Goal: Task Accomplishment & Management: Manage account settings

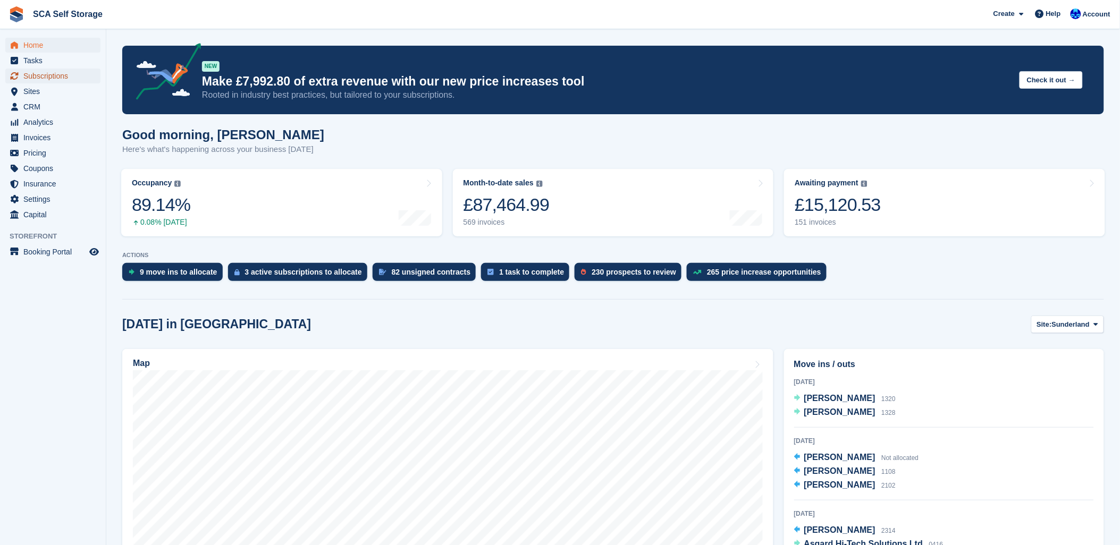
click at [44, 75] on span "Subscriptions" at bounding box center [55, 76] width 64 height 15
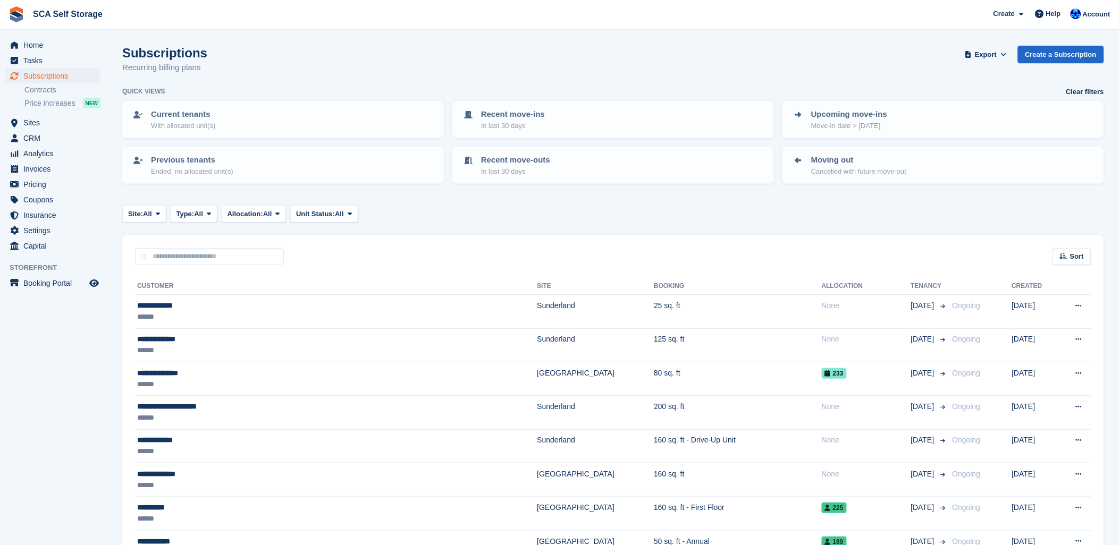
click at [205, 258] on input "text" at bounding box center [209, 257] width 149 height 18
type input "******"
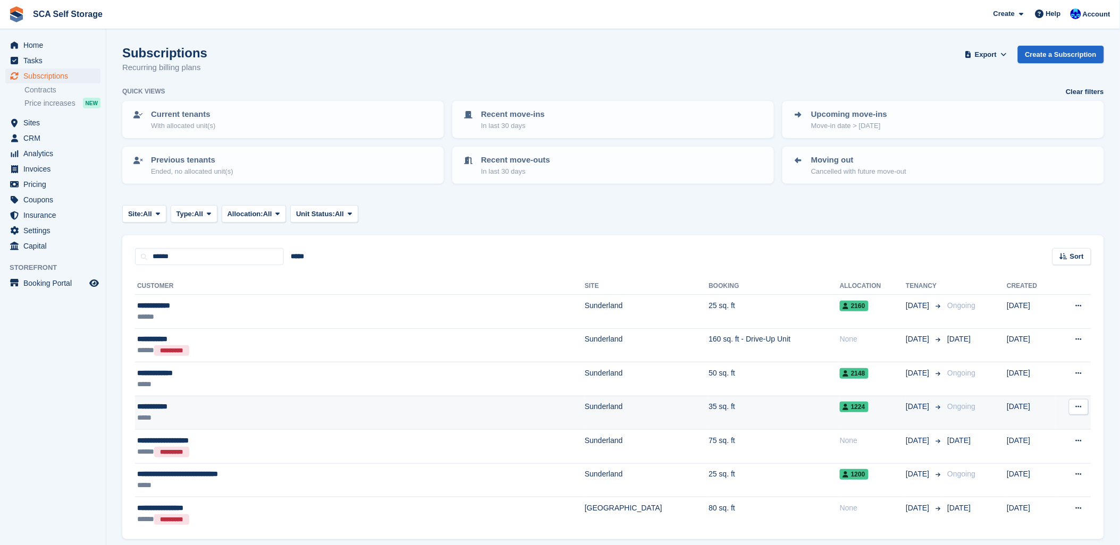
click at [261, 410] on div "**********" at bounding box center [276, 406] width 279 height 11
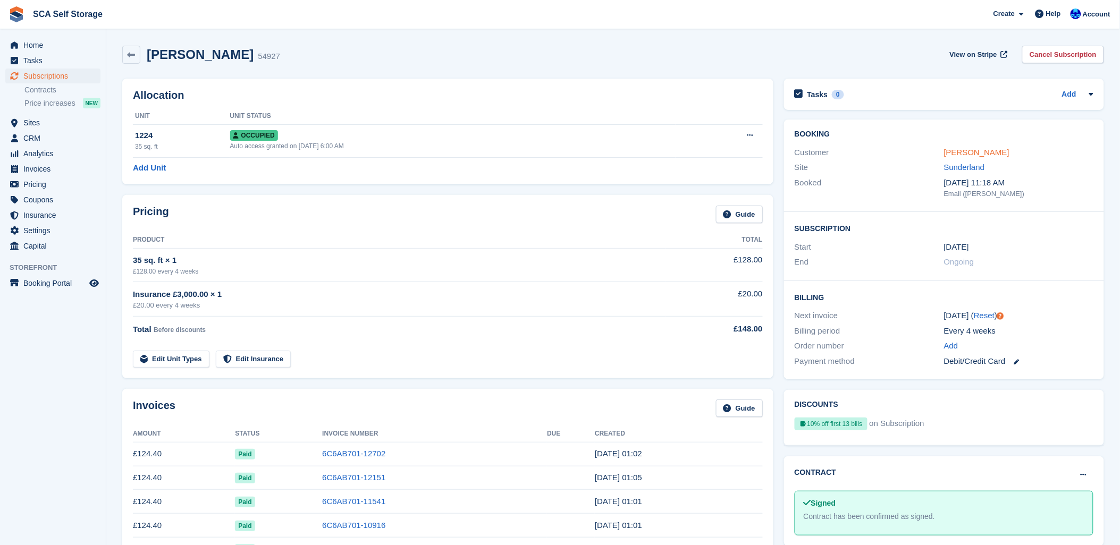
click at [955, 152] on link "[PERSON_NAME]" at bounding box center [976, 152] width 65 height 9
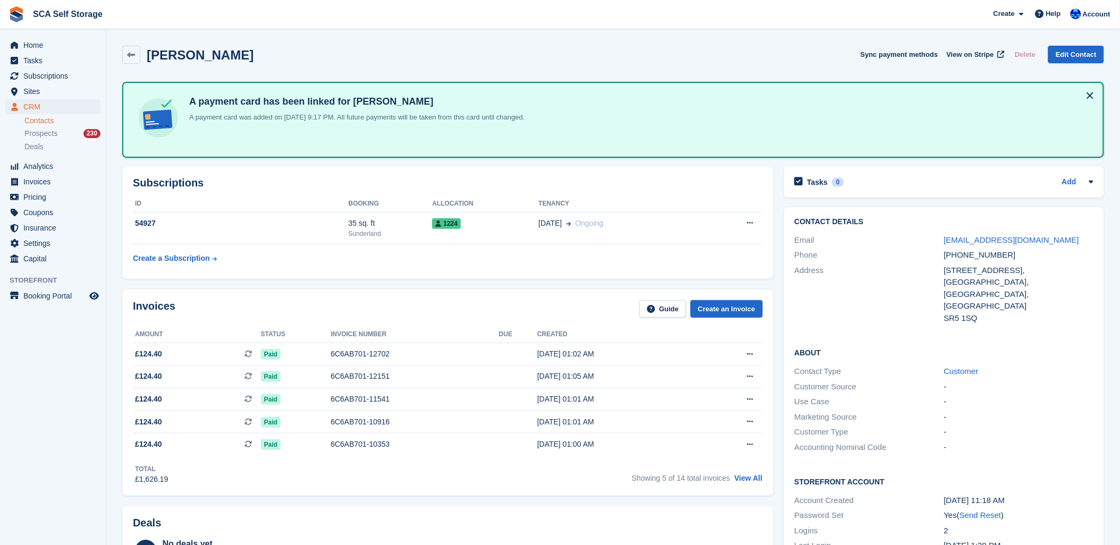
click at [328, 57] on div "Marc Graham Sync payment methods View on Stripe Delete Edit Contact" at bounding box center [613, 55] width 982 height 18
click at [750, 475] on link "View All" at bounding box center [749, 478] width 28 height 9
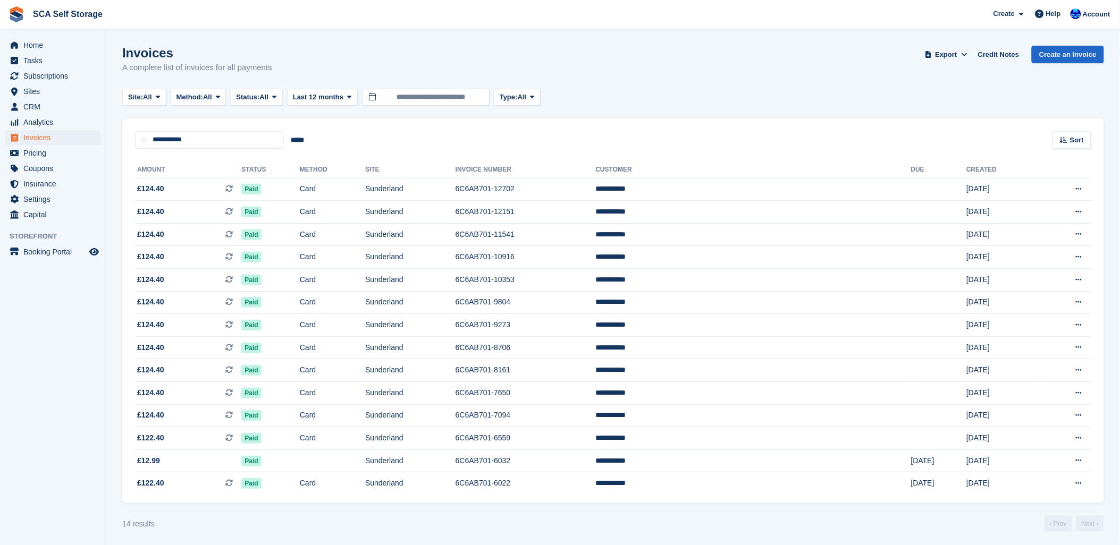
click at [718, 71] on div "Invoices A complete list of invoices for all payments Export Export Invoices Ex…" at bounding box center [613, 66] width 982 height 41
click at [43, 80] on span "Subscriptions" at bounding box center [55, 76] width 64 height 15
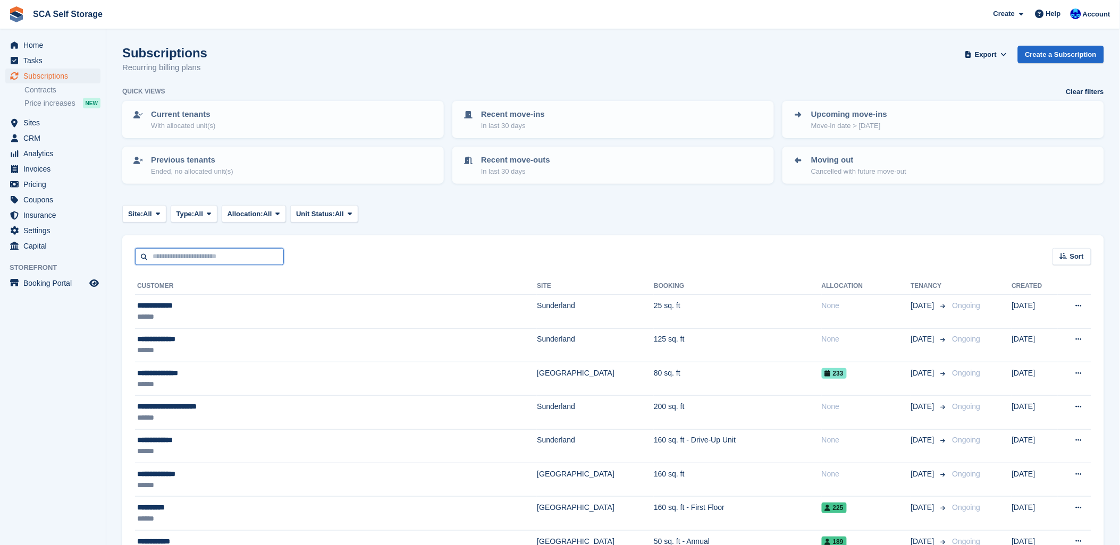
click at [174, 262] on input "text" at bounding box center [209, 257] width 149 height 18
click at [444, 245] on div "Sort Sort by Customer name Date created Move in date Move out date Created (old…" at bounding box center [613, 250] width 982 height 30
click at [512, 235] on div "Sort Sort by Customer name Date created Move in date Move out date Created (old…" at bounding box center [613, 250] width 982 height 30
click at [369, 248] on div "Sort Sort by Customer name Date created Move in date Move out date Created (old…" at bounding box center [613, 250] width 982 height 30
click at [221, 262] on input "text" at bounding box center [209, 257] width 149 height 18
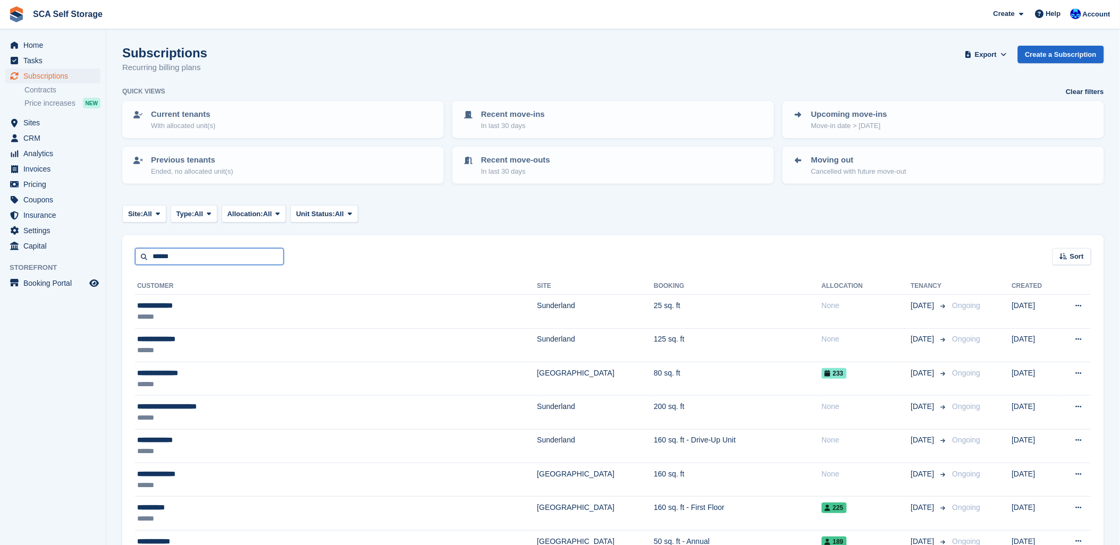
type input "******"
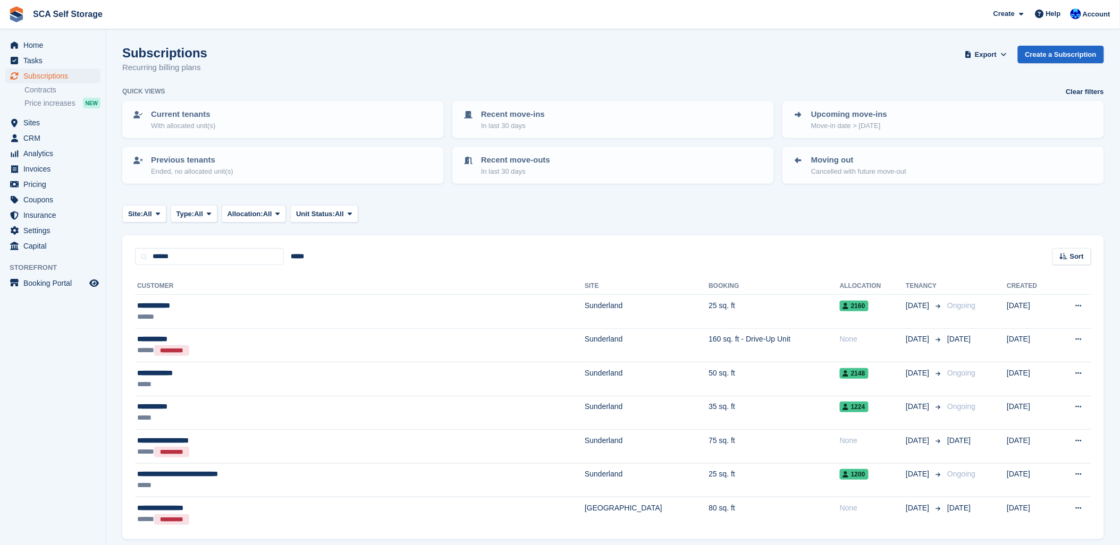
click at [725, 241] on div "****** ***** Sort Sort by Customer name Date created Move in date Move out date…" at bounding box center [613, 250] width 982 height 30
click at [232, 413] on div "*****" at bounding box center [276, 418] width 279 height 11
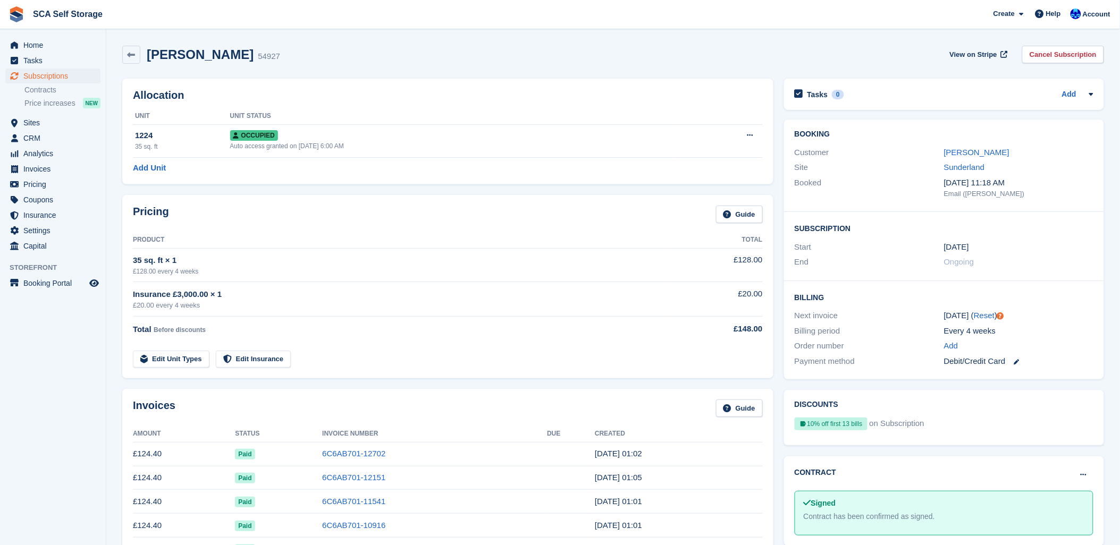
click at [343, 64] on div "Marc Graham 54927 View on Stripe Cancel Subscription" at bounding box center [613, 56] width 992 height 33
drag, startPoint x: 420, startPoint y: 44, endPoint x: 392, endPoint y: 40, distance: 28.4
click at [418, 43] on div "Marc Graham 54927 View on Stripe Cancel Subscription" at bounding box center [613, 56] width 992 height 33
drag, startPoint x: 349, startPoint y: 73, endPoint x: 382, endPoint y: 73, distance: 32.4
click at [364, 73] on div "Allocation Unit Unit Status 1224 35 sq. ft Occupied Auto access granted on 29th…" at bounding box center [448, 131] width 662 height 116
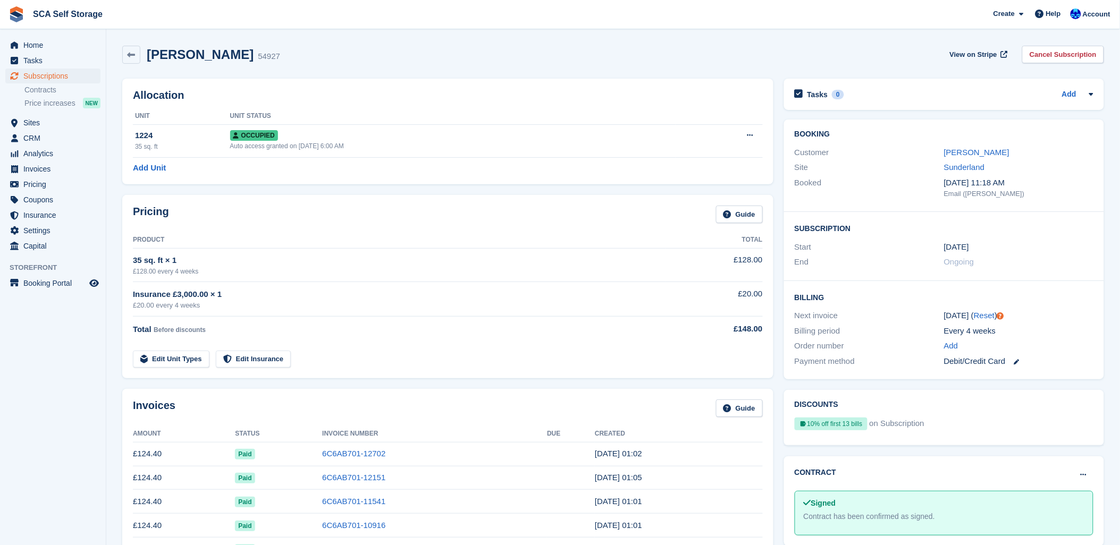
click at [592, 65] on div "Marc Graham 54927 View on Stripe Cancel Subscription" at bounding box center [613, 56] width 992 height 33
click at [979, 152] on link "Marc Graham" at bounding box center [976, 152] width 65 height 9
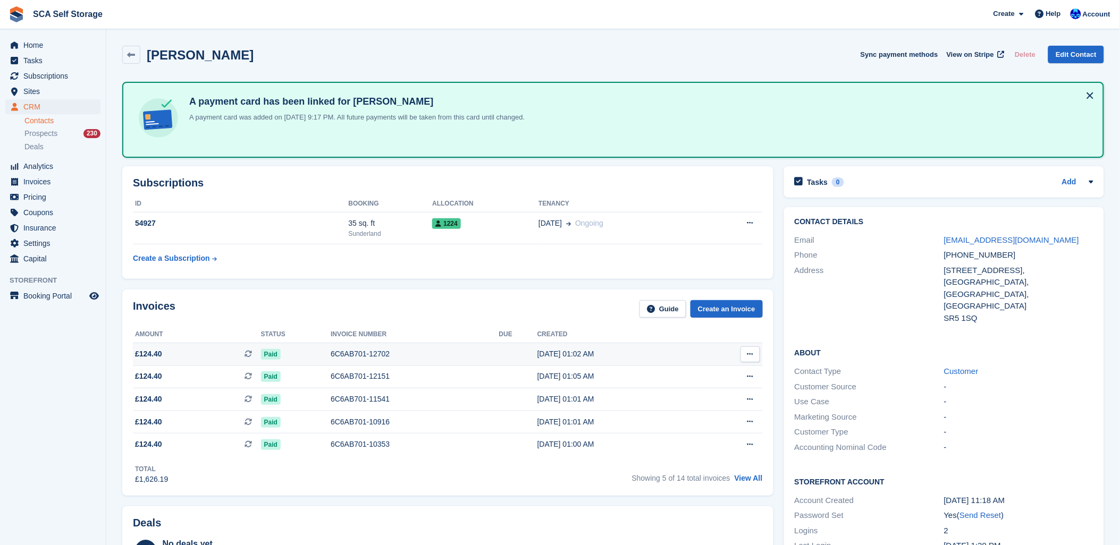
click at [354, 356] on div "6C6AB701-12702" at bounding box center [415, 354] width 169 height 11
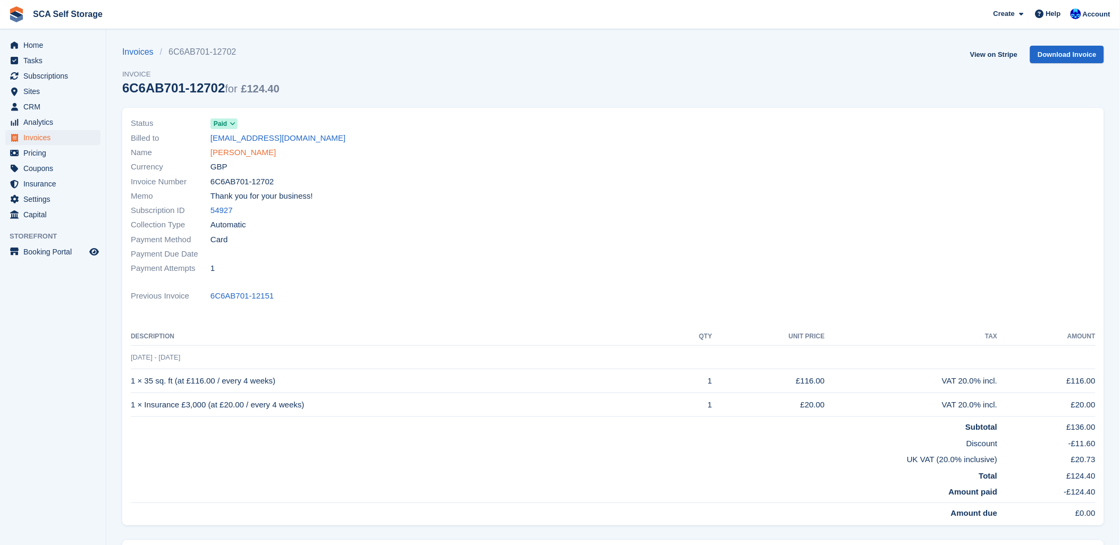
click at [248, 152] on link "Marc Graham" at bounding box center [243, 153] width 65 height 12
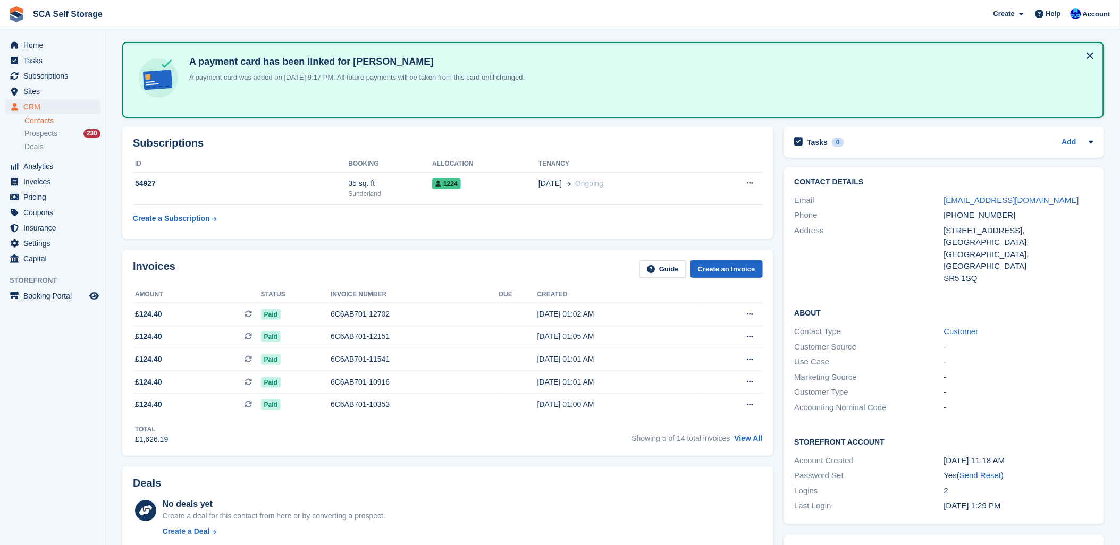
scroll to position [59, 0]
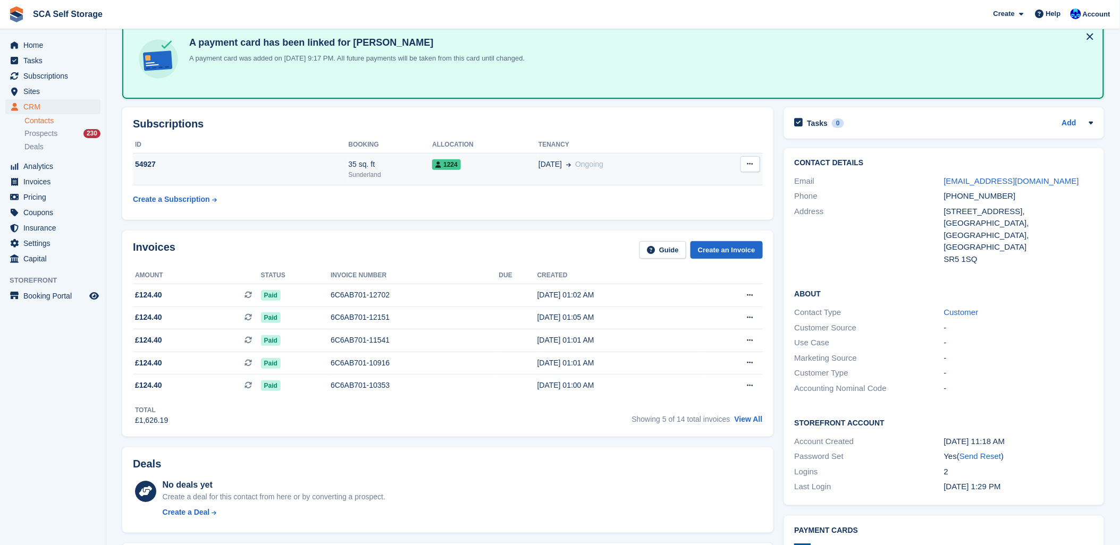
click at [258, 163] on div "54927" at bounding box center [240, 164] width 215 height 11
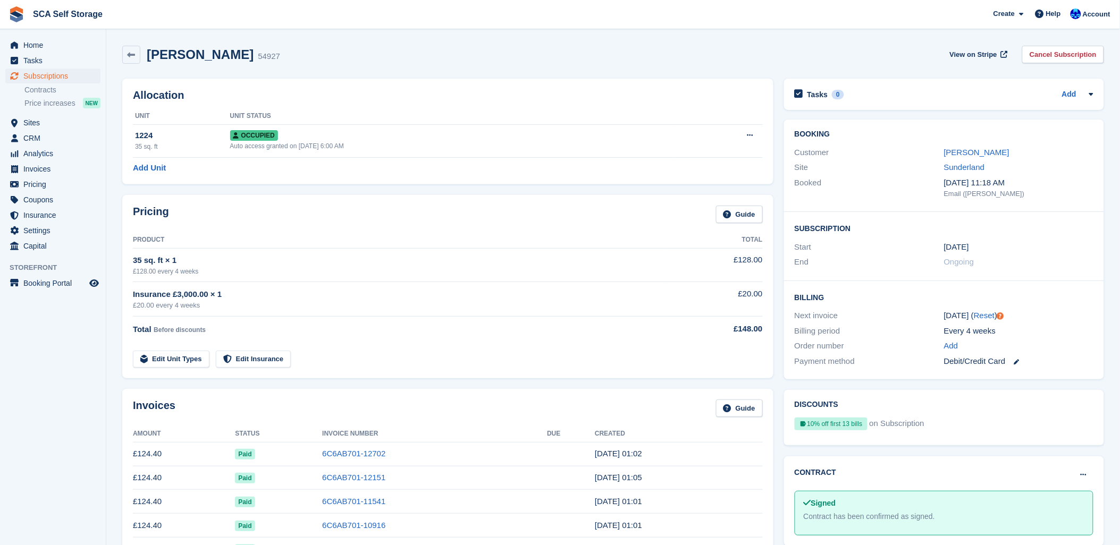
click at [665, 332] on div "Total Before discounts" at bounding box center [399, 329] width 533 height 13
click at [703, 342] on td at bounding box center [714, 353] width 97 height 30
click at [562, 68] on div "Marc Graham 54927 View on Stripe Cancel Subscription" at bounding box center [613, 56] width 992 height 33
click at [985, 151] on link "[PERSON_NAME]" at bounding box center [976, 152] width 65 height 9
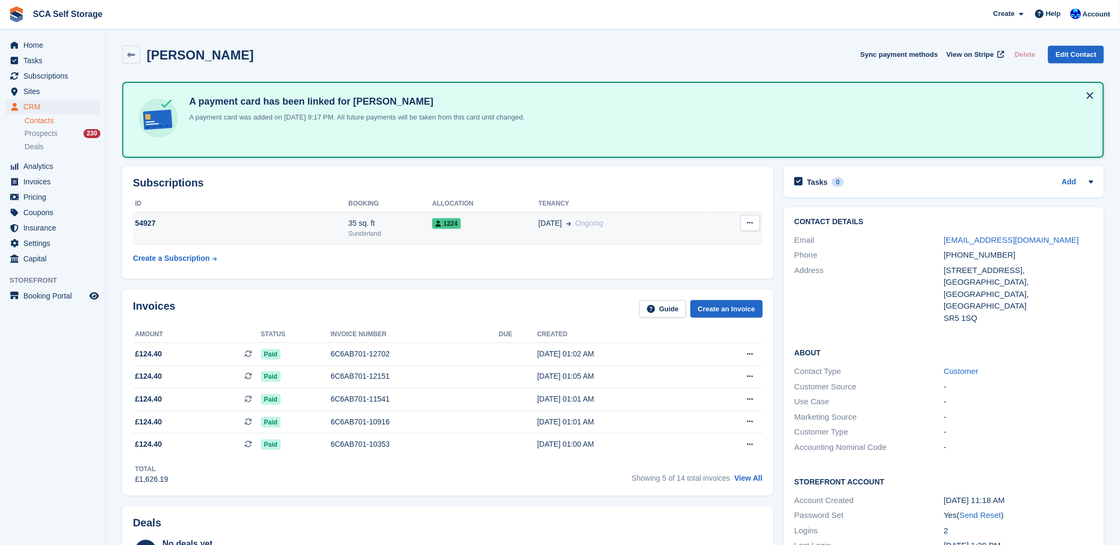
click at [327, 213] on td "54927" at bounding box center [240, 228] width 215 height 32
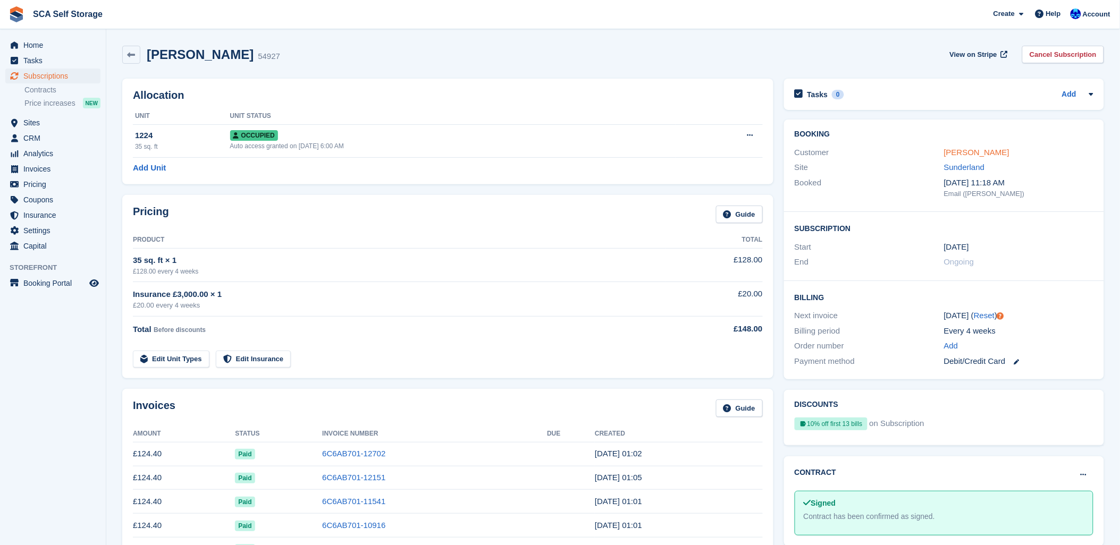
click at [960, 152] on link "[PERSON_NAME]" at bounding box center [976, 152] width 65 height 9
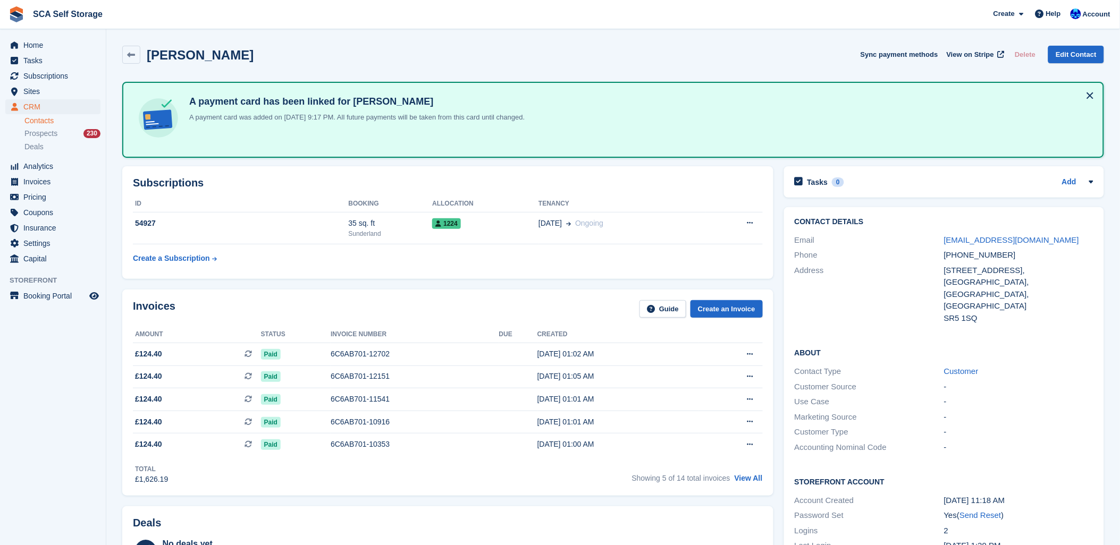
click at [272, 300] on div "Invoices Guide Create an Invoice" at bounding box center [448, 312] width 630 height 24
click at [439, 297] on div "Invoices Guide Create an Invoice Amount Status Invoice number Due Created £124.…" at bounding box center [447, 393] width 651 height 206
click at [752, 479] on link "View All" at bounding box center [749, 478] width 28 height 9
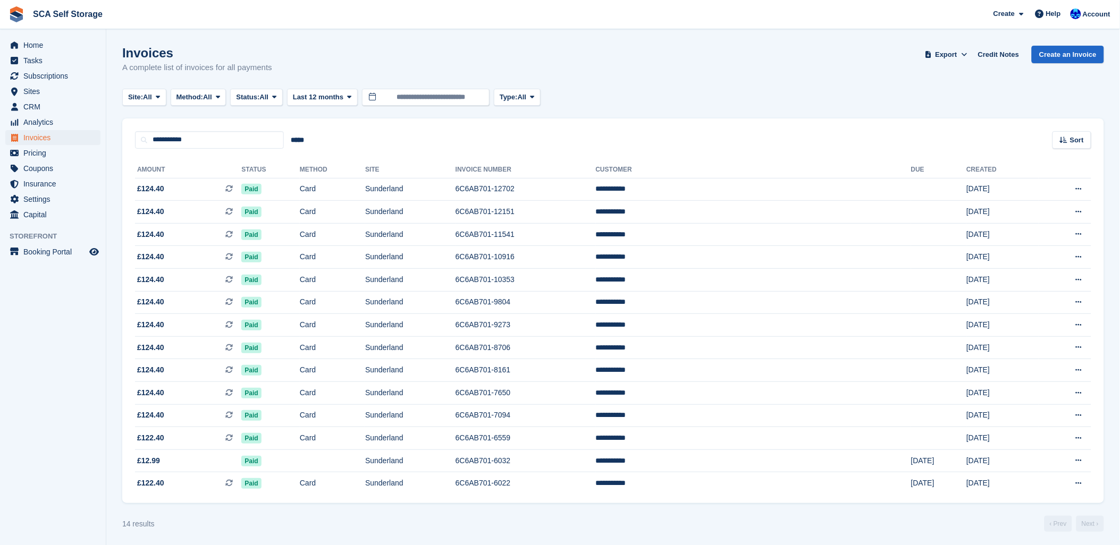
click at [807, 98] on div "Site: All All Sunderland Sheffield Method: All All Bank Transfer Cash Cheque De…" at bounding box center [613, 98] width 982 height 18
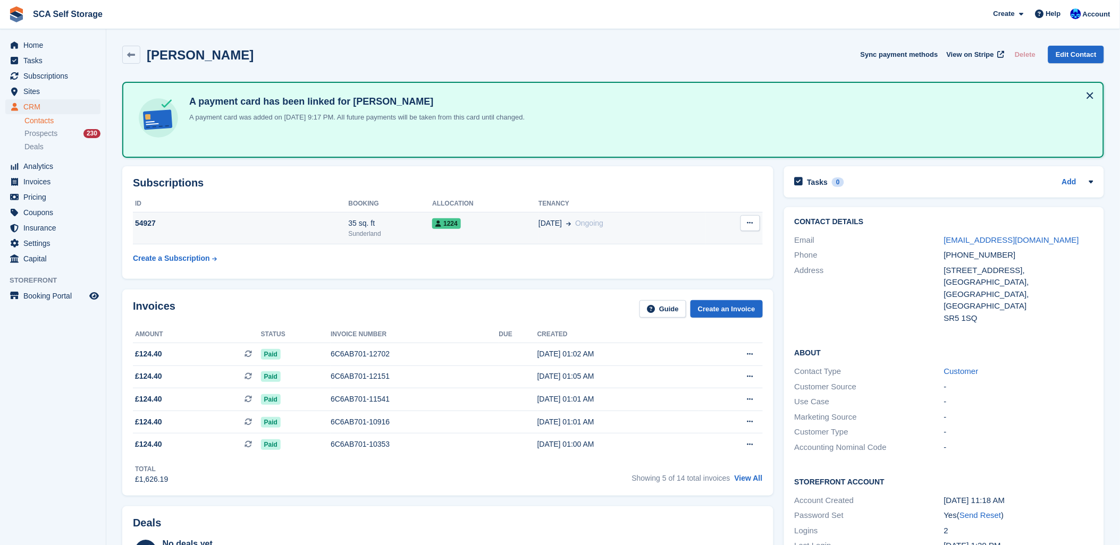
click at [557, 228] on td "29 Sep Ongoing" at bounding box center [622, 228] width 167 height 32
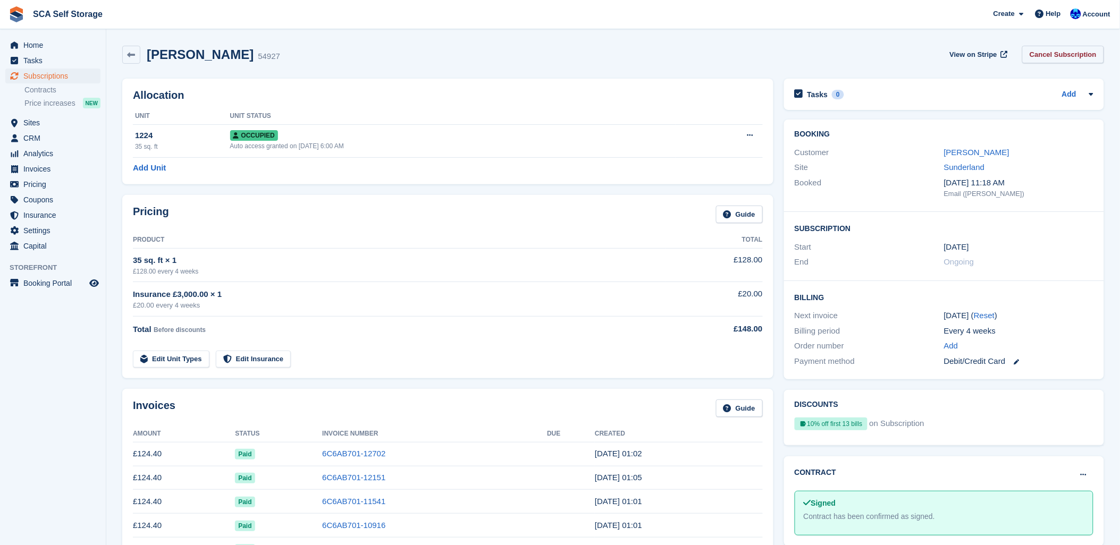
click at [1046, 48] on link "Cancel Subscription" at bounding box center [1063, 55] width 82 height 18
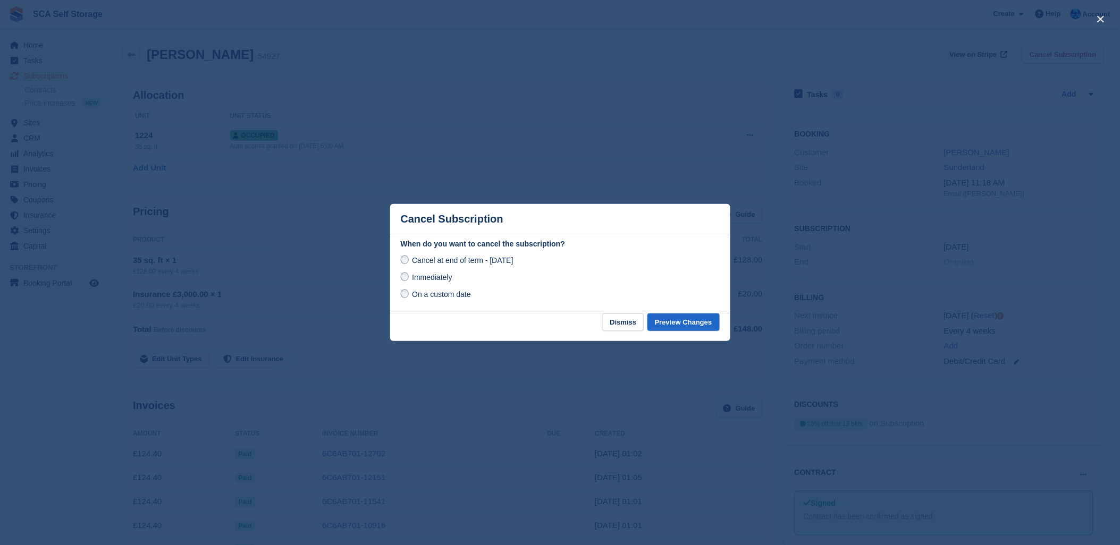
click at [433, 297] on span "On a custom date" at bounding box center [441, 294] width 59 height 9
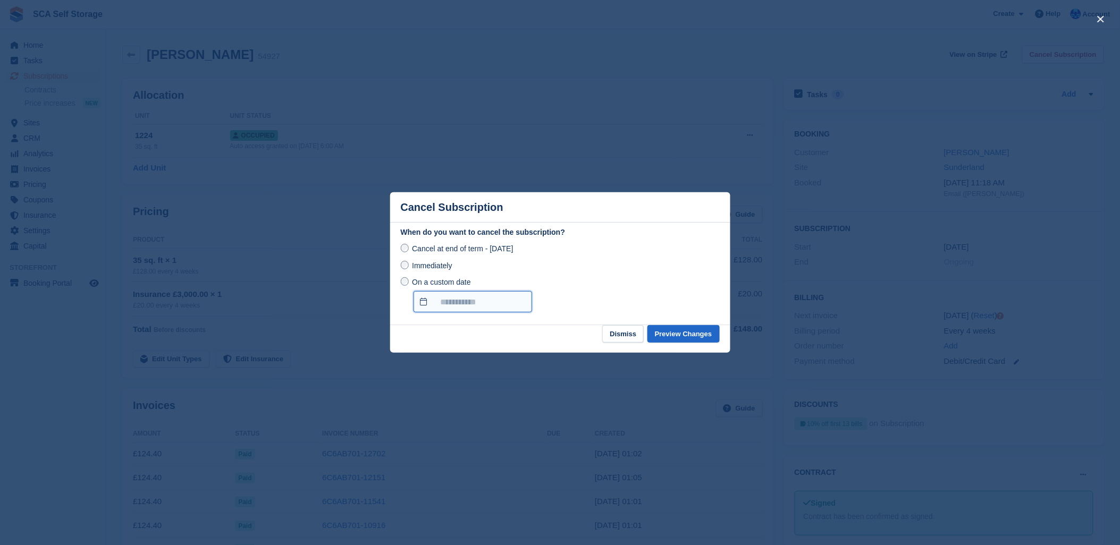
click at [478, 308] on input "On a custom date" at bounding box center [473, 301] width 119 height 21
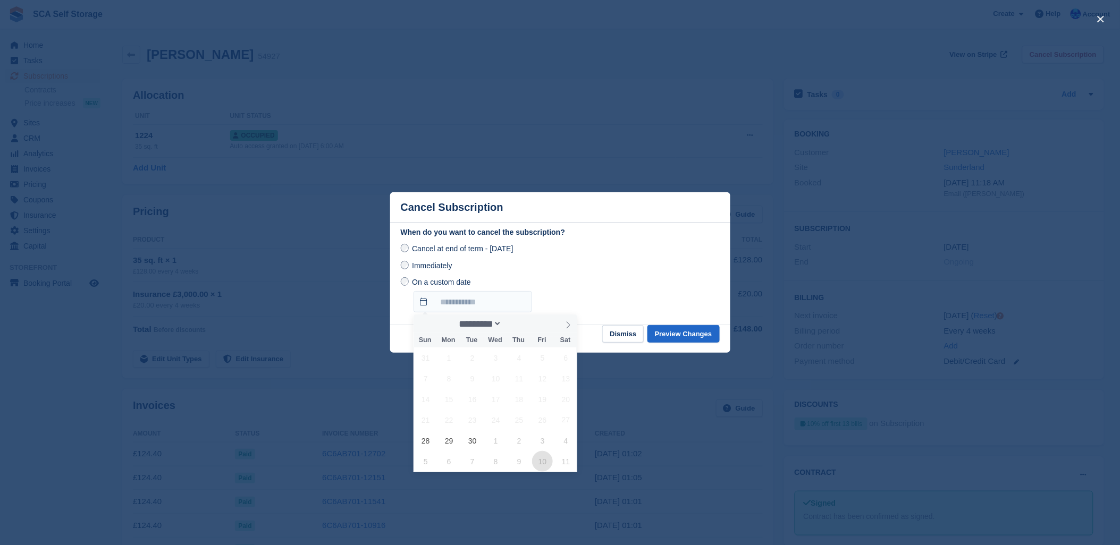
click at [540, 466] on span "10" at bounding box center [542, 461] width 21 height 21
type input "**********"
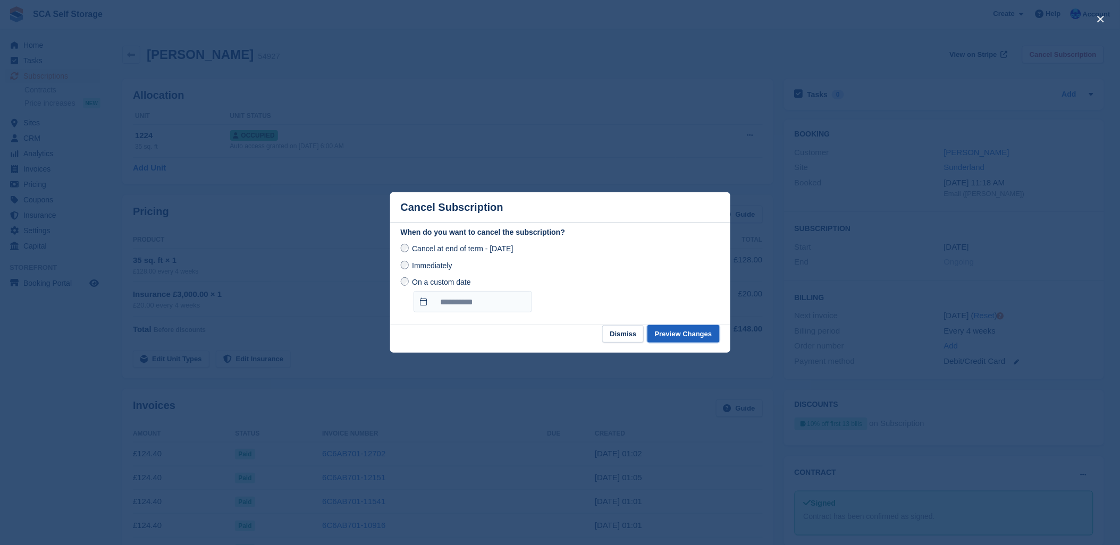
click at [670, 336] on button "Preview Changes" at bounding box center [683, 334] width 72 height 18
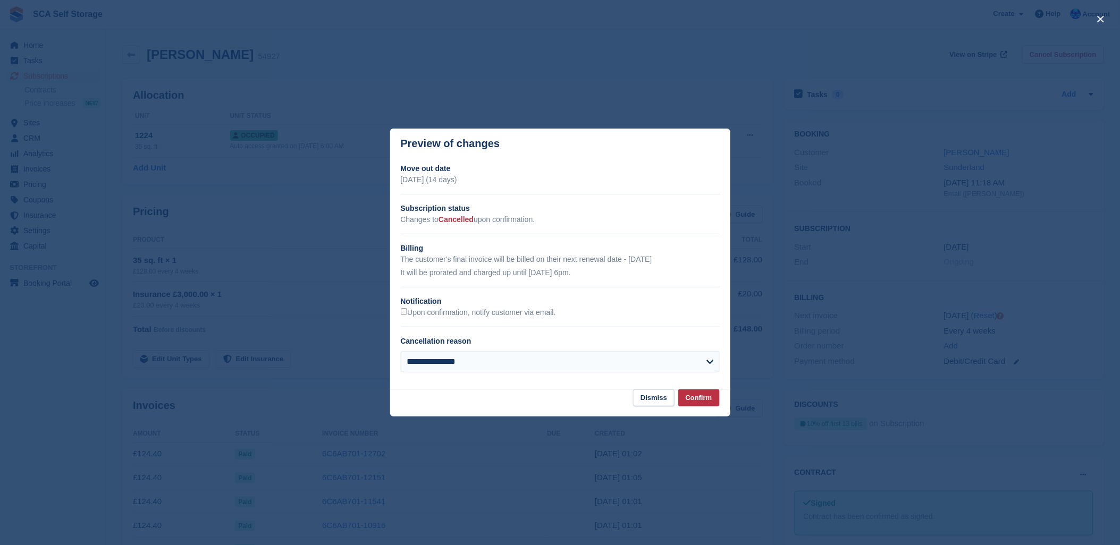
click at [493, 374] on div "**********" at bounding box center [560, 366] width 319 height 30
click at [495, 364] on select "**********" at bounding box center [560, 361] width 319 height 21
select select "**********"
click at [401, 352] on select "**********" at bounding box center [560, 361] width 319 height 21
click at [694, 401] on button "Confirm" at bounding box center [698, 399] width 41 height 18
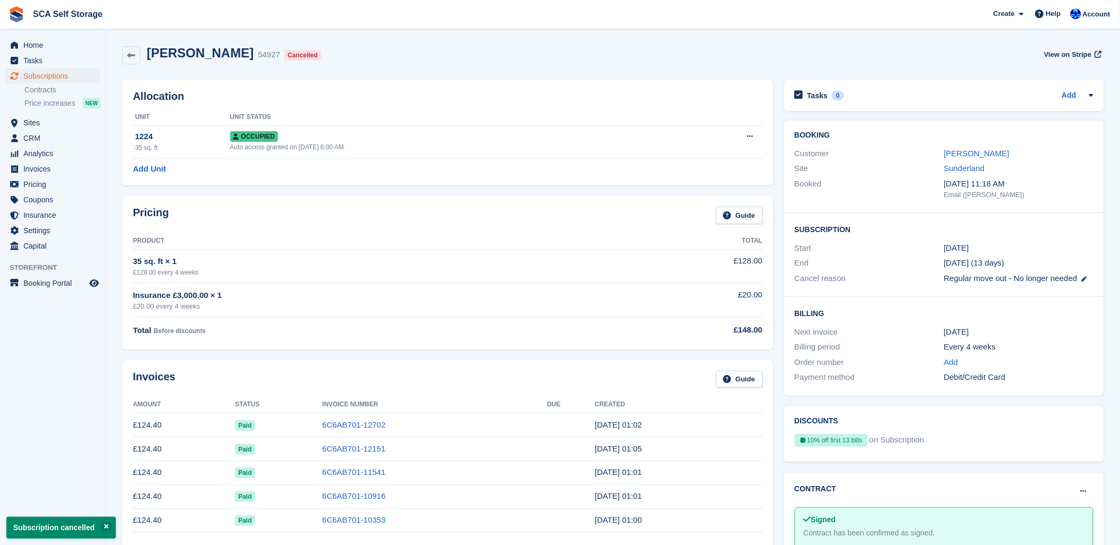
click at [506, 344] on div "Pricing Guide Product Total 35 sq. ft × 1 £128.00 every 4 weeks £128.00 Insuran…" at bounding box center [447, 272] width 651 height 153
click at [981, 155] on link "[PERSON_NAME]" at bounding box center [976, 153] width 65 height 9
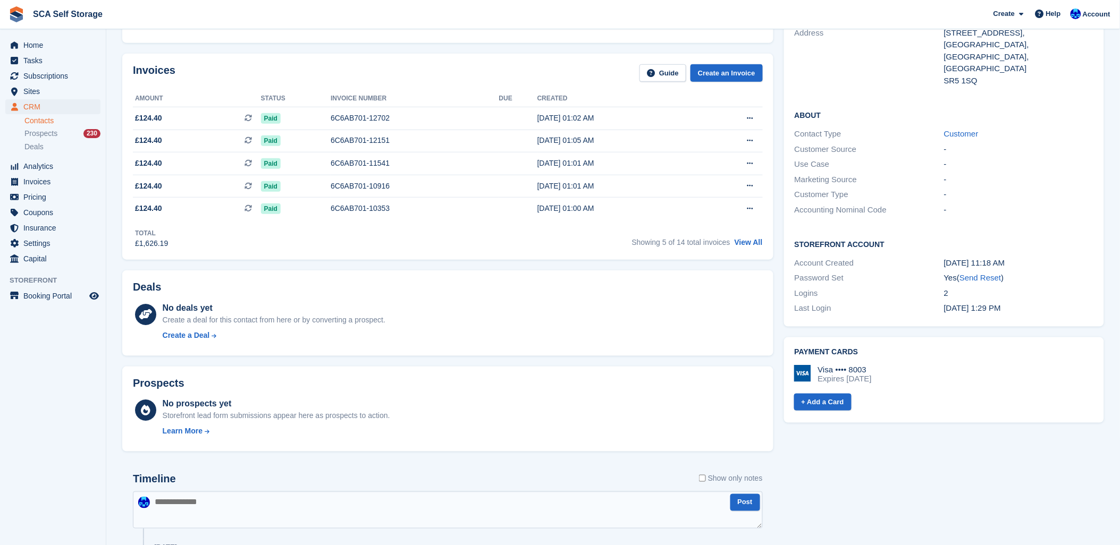
scroll to position [295, 0]
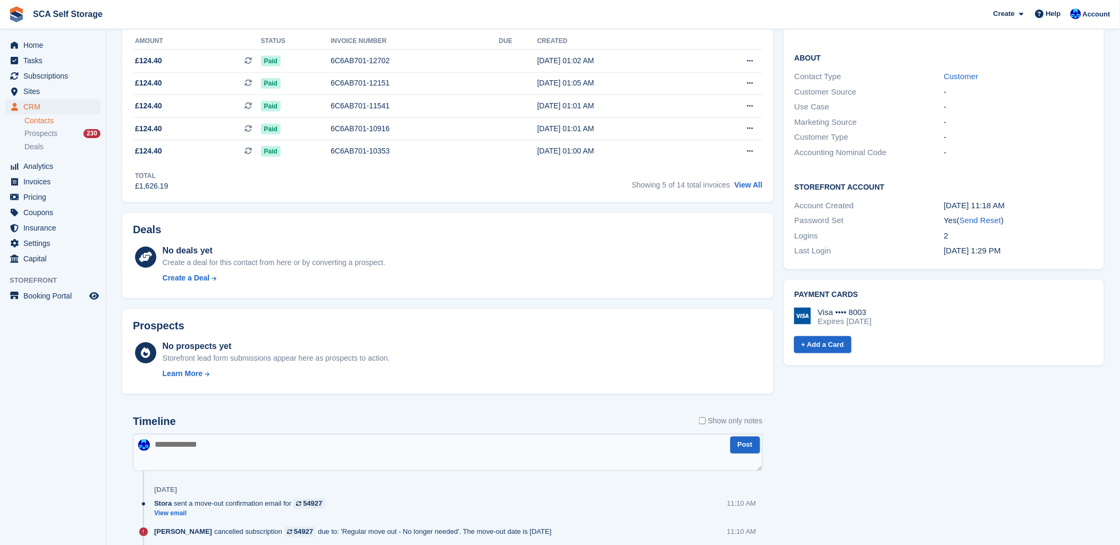
click at [291, 452] on textarea at bounding box center [448, 452] width 630 height 37
click at [510, 442] on textarea "**********" at bounding box center [448, 452] width 630 height 37
click at [615, 445] on textarea "**********" at bounding box center [448, 452] width 630 height 37
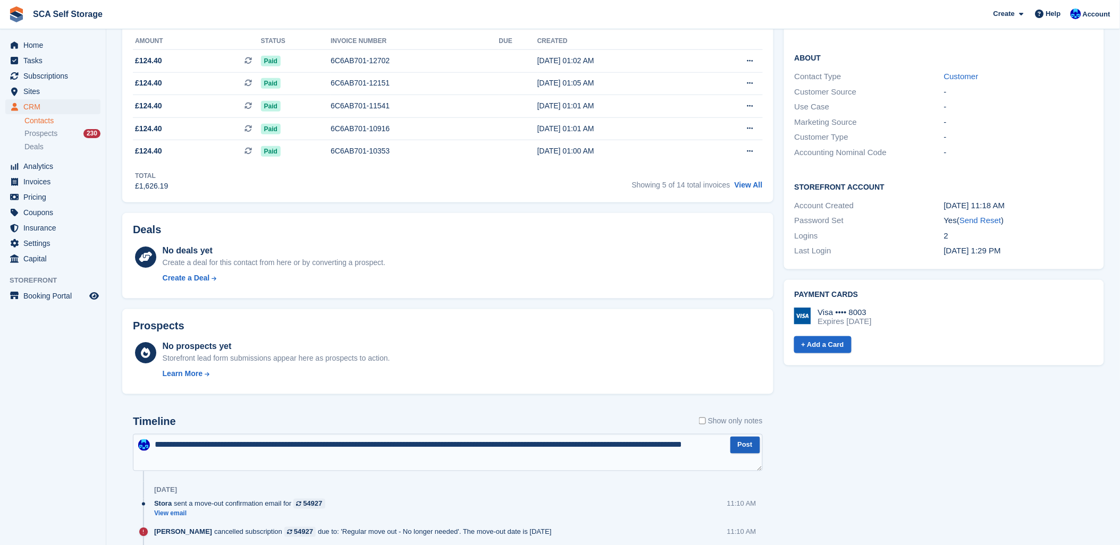
type textarea "**********"
click at [759, 442] on button "Post" at bounding box center [745, 446] width 30 height 18
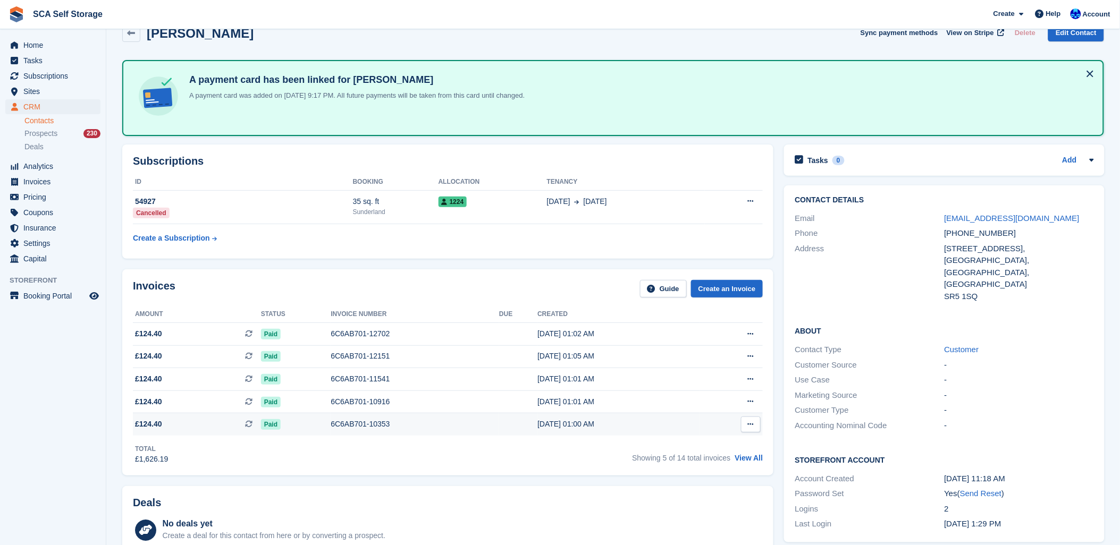
scroll to position [0, 0]
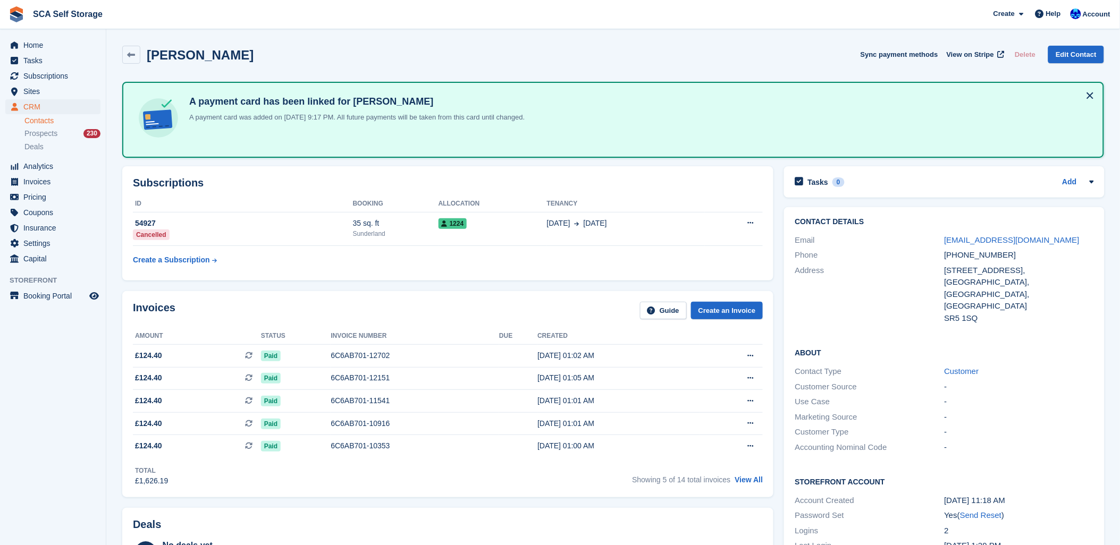
click at [430, 289] on div "Invoices Guide Create an Invoice Amount Status Invoice number Due Created £124.…" at bounding box center [448, 394] width 662 height 217
click at [423, 267] on div "Subscriptions ID Booking Allocation Tenancy 54927 Cancelled 35 sq. ft Sunderlan…" at bounding box center [447, 223] width 651 height 114
click at [560, 56] on div "[PERSON_NAME] Sync payment methods View on Stripe Delete Edit Contact" at bounding box center [613, 55] width 982 height 18
click at [625, 37] on section "[PERSON_NAME] Sync payment methods View on Stripe Delete Edit Contact A payment…" at bounding box center [613, 535] width 1014 height 1070
click at [629, 24] on span "SCA Self Storage Create Subscription Invoice Contact Deal Discount Page Help Ch…" at bounding box center [560, 14] width 1120 height 29
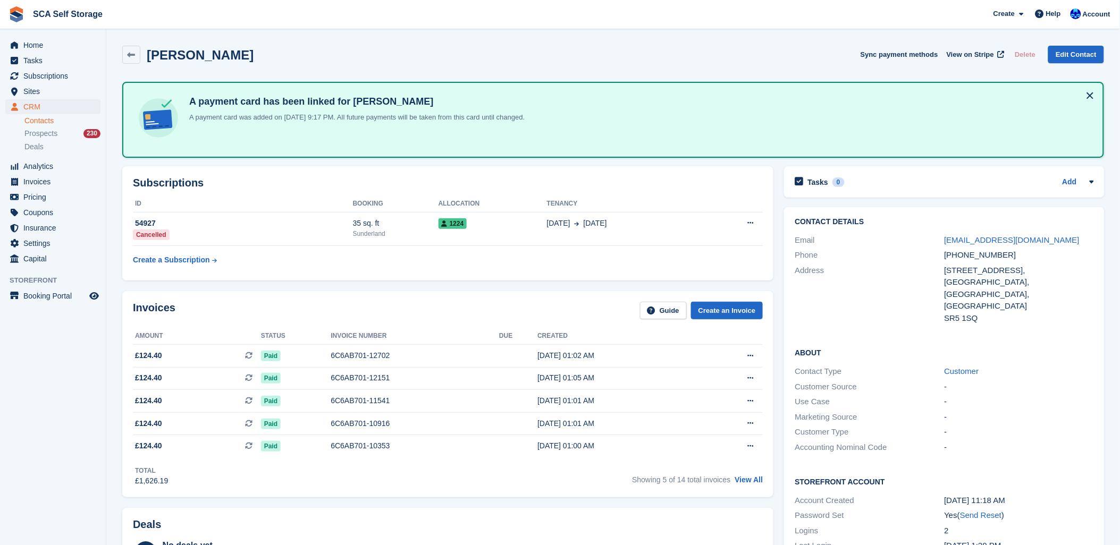
click at [629, 41] on div "[PERSON_NAME] Sync payment methods View on Stripe Delete Edit Contact" at bounding box center [613, 56] width 992 height 33
click at [640, 16] on span "SCA Self Storage Create Subscription Invoice Contact Deal Discount Page Help Ch…" at bounding box center [560, 14] width 1120 height 29
click at [654, 43] on div "[PERSON_NAME] Sync payment methods View on Stripe Delete Edit Contact" at bounding box center [613, 56] width 992 height 33
click at [657, 20] on span "SCA Self Storage Create Subscription Invoice Contact Deal Discount Page Help Ch…" at bounding box center [560, 14] width 1120 height 29
drag, startPoint x: 716, startPoint y: 36, endPoint x: 728, endPoint y: 13, distance: 25.9
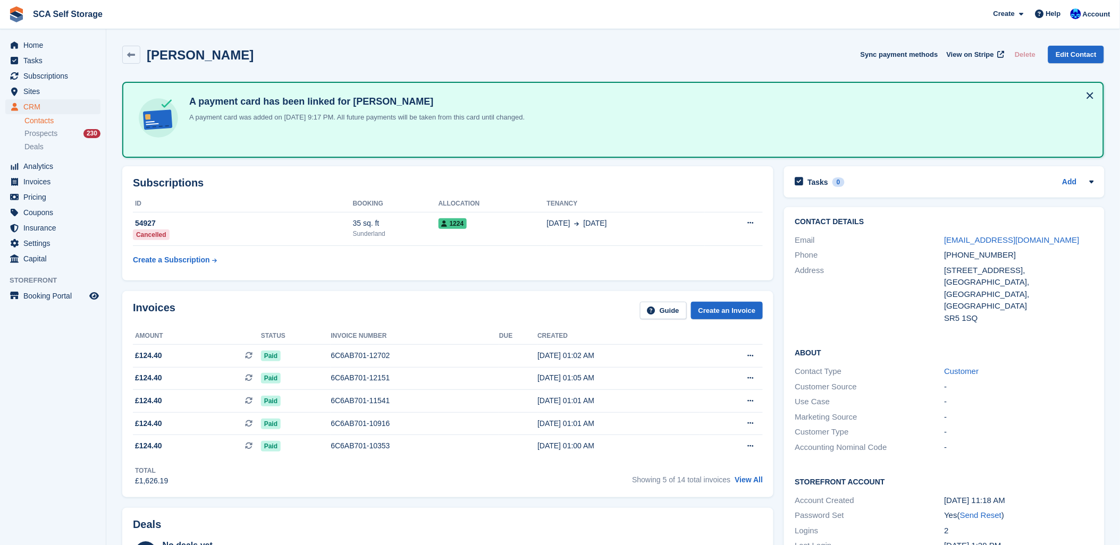
click at [717, 35] on section "Marc Graham Sync payment methods View on Stripe Delete Edit Contact A payment c…" at bounding box center [613, 535] width 1014 height 1070
drag, startPoint x: 728, startPoint y: 13, endPoint x: 741, endPoint y: 28, distance: 19.3
click at [733, 16] on span "SCA Self Storage Create Subscription Invoice Contact Deal Discount Page Help Ch…" at bounding box center [560, 14] width 1120 height 29
drag, startPoint x: 752, startPoint y: 45, endPoint x: 769, endPoint y: 21, distance: 29.0
click at [755, 41] on div "Marc Graham Sync payment methods View on Stripe Delete Edit Contact" at bounding box center [613, 56] width 992 height 33
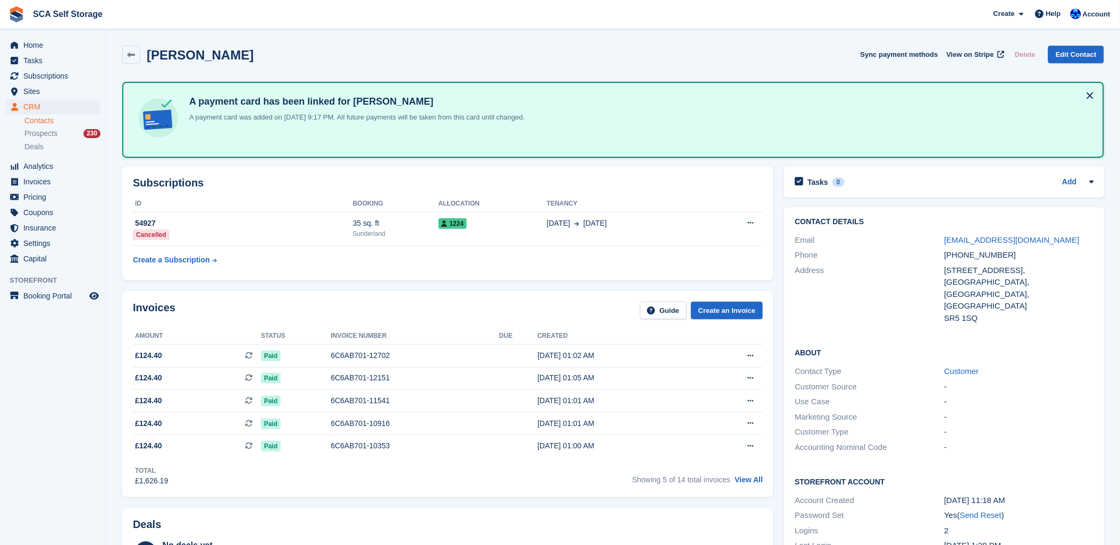
drag, startPoint x: 769, startPoint y: 21, endPoint x: 786, endPoint y: 28, distance: 18.4
click at [786, 28] on span "SCA Self Storage Create Subscription Invoice Contact Deal Discount Page Help Ch…" at bounding box center [560, 14] width 1120 height 29
drag, startPoint x: 800, startPoint y: 39, endPoint x: 810, endPoint y: 27, distance: 16.2
click at [810, 27] on div "SCA Self Storage Create Subscription Invoice Contact Deal Discount Page Help Ch…" at bounding box center [560, 535] width 1120 height 1070
drag, startPoint x: 810, startPoint y: 27, endPoint x: 821, endPoint y: 15, distance: 16.2
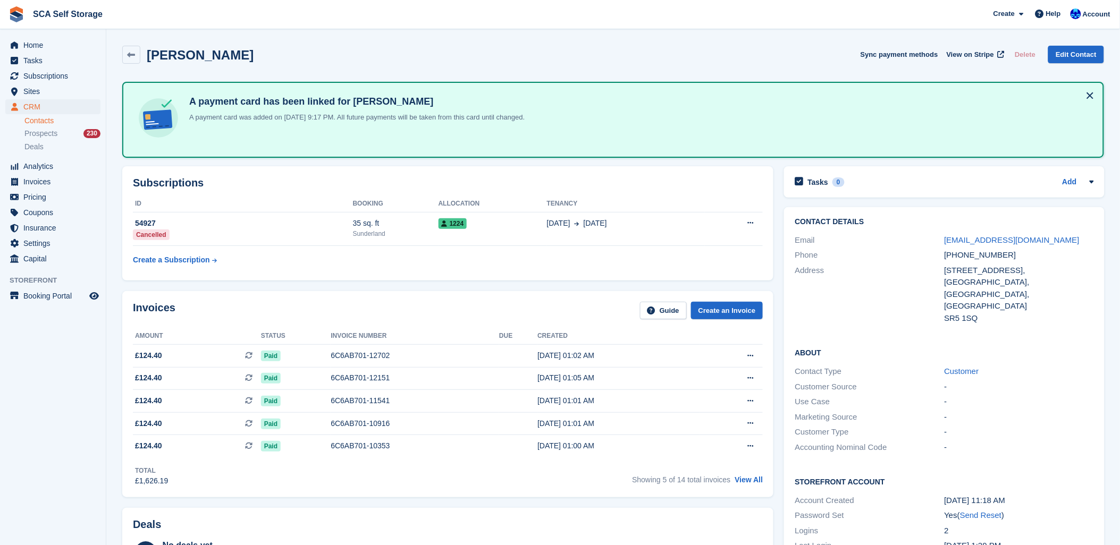
click at [821, 14] on span "SCA Self Storage Create Subscription Invoice Contact Deal Discount Page Help Ch…" at bounding box center [560, 14] width 1120 height 29
drag, startPoint x: 837, startPoint y: 37, endPoint x: 841, endPoint y: 33, distance: 5.7
click at [840, 35] on section "Marc Graham Sync payment methods View on Stripe Delete Edit Contact A payment c…" at bounding box center [613, 535] width 1014 height 1070
drag, startPoint x: 863, startPoint y: 18, endPoint x: 872, endPoint y: 23, distance: 10.2
click at [865, 18] on span "SCA Self Storage Create Subscription Invoice Contact Deal Discount Page Help Ch…" at bounding box center [560, 14] width 1120 height 29
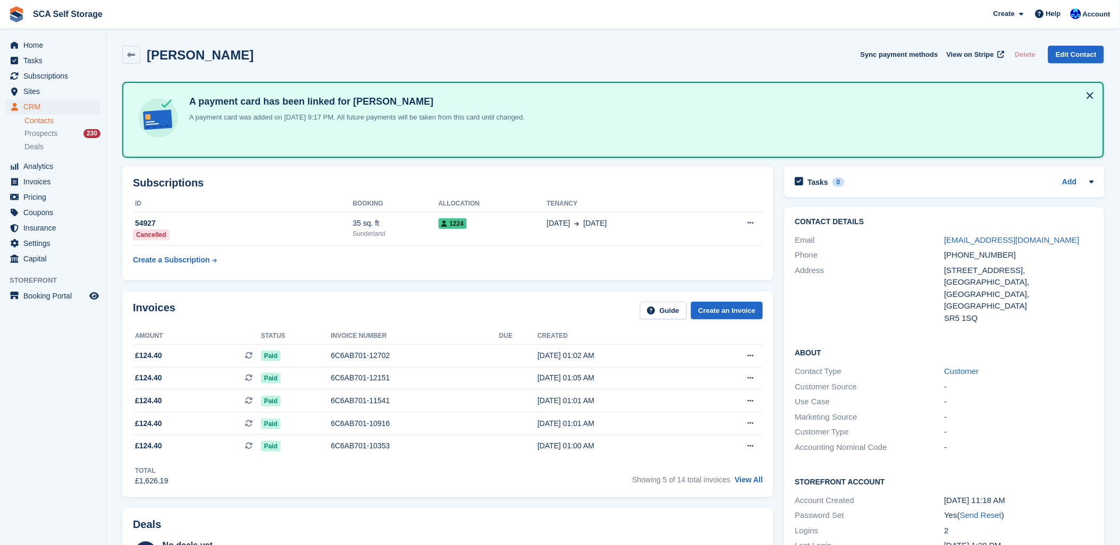
click at [877, 28] on span "SCA Self Storage Create Subscription Invoice Contact Deal Discount Page Help Ch…" at bounding box center [560, 14] width 1120 height 29
drag, startPoint x: 721, startPoint y: 52, endPoint x: 645, endPoint y: 36, distance: 77.7
click at [720, 52] on div "Marc Graham Sync payment methods View on Stripe Delete Edit Contact" at bounding box center [613, 55] width 982 height 18
drag, startPoint x: 641, startPoint y: 36, endPoint x: 634, endPoint y: 32, distance: 7.6
click at [640, 36] on section "Marc Graham Sync payment methods View on Stripe Delete Edit Contact A payment c…" at bounding box center [613, 535] width 1014 height 1070
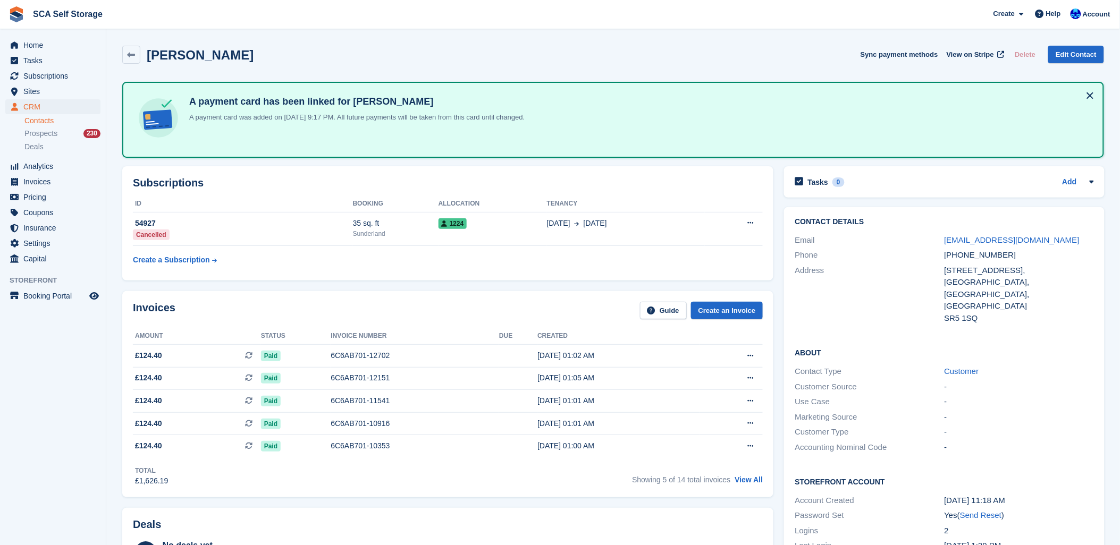
drag, startPoint x: 610, startPoint y: 19, endPoint x: 541, endPoint y: 38, distance: 71.9
click at [599, 24] on span "SCA Self Storage Create Subscription Invoice Contact Deal Discount Page Help Ch…" at bounding box center [560, 14] width 1120 height 29
drag, startPoint x: 529, startPoint y: 46, endPoint x: 461, endPoint y: 25, distance: 70.8
click at [512, 45] on div "Marc Graham Sync payment methods View on Stripe Delete Edit Contact" at bounding box center [613, 56] width 992 height 33
drag, startPoint x: 461, startPoint y: 25, endPoint x: 413, endPoint y: 37, distance: 50.4
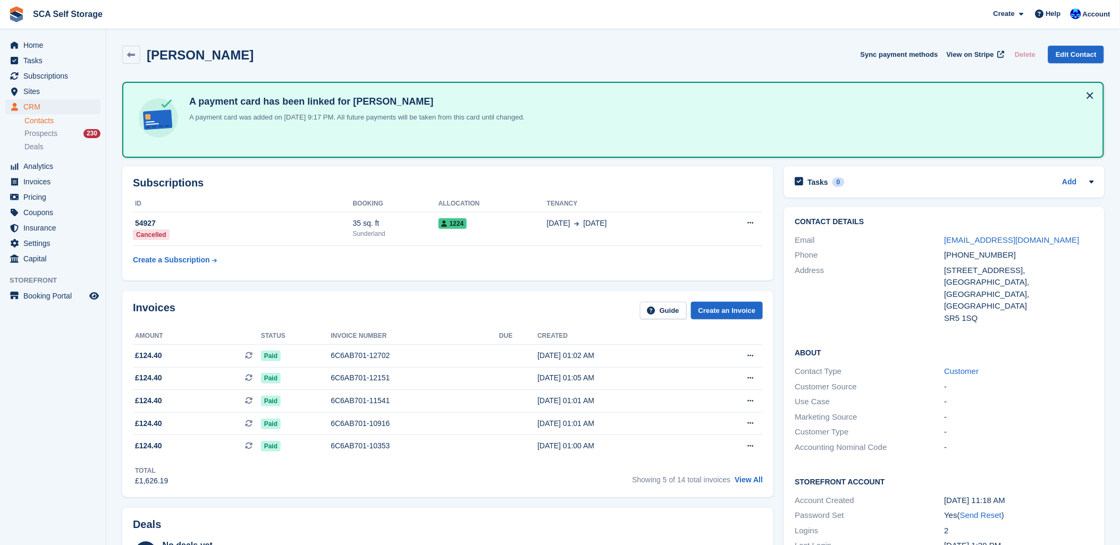
click at [455, 28] on span "SCA Self Storage Create Subscription Invoice Contact Deal Discount Page Help Ch…" at bounding box center [560, 14] width 1120 height 29
drag, startPoint x: 403, startPoint y: 43, endPoint x: 397, endPoint y: 32, distance: 11.9
click at [402, 43] on div "Marc Graham Sync payment methods View on Stripe Delete Edit Contact" at bounding box center [613, 56] width 992 height 33
drag, startPoint x: 393, startPoint y: 20, endPoint x: 341, endPoint y: 22, distance: 52.1
click at [386, 20] on span "SCA Self Storage Create Subscription Invoice Contact Deal Discount Page Help Ch…" at bounding box center [560, 14] width 1120 height 29
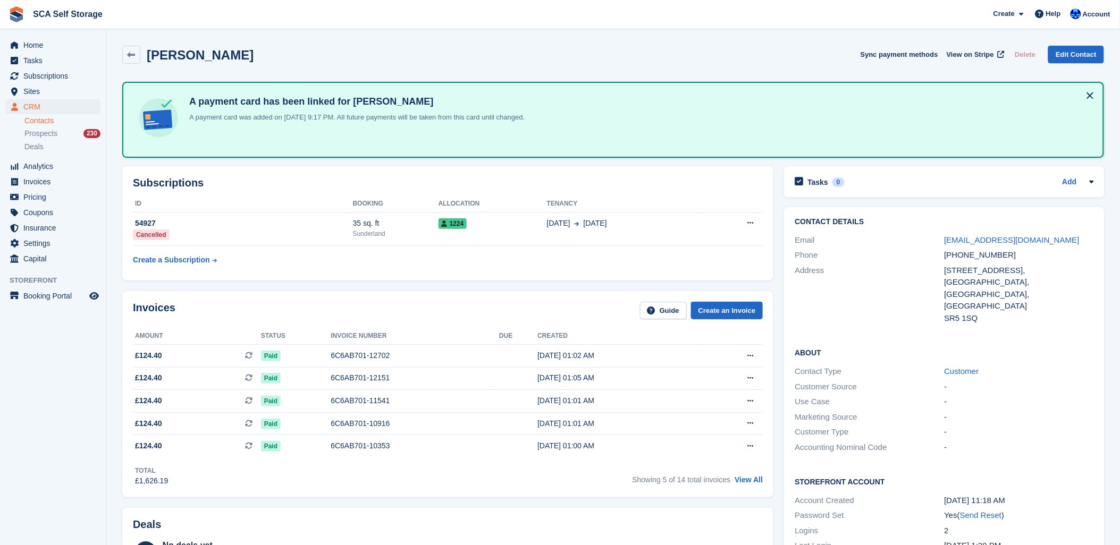
click at [339, 24] on span "SCA Self Storage Create Subscription Invoice Contact Deal Discount Page Help Ch…" at bounding box center [560, 14] width 1120 height 29
click at [354, 33] on section "Marc Graham Sync payment methods View on Stripe Delete Edit Contact A payment c…" at bounding box center [613, 535] width 1014 height 1070
click at [764, 48] on div "Marc Graham Sync payment methods View on Stripe Delete Edit Contact" at bounding box center [613, 55] width 982 height 18
click at [689, 75] on div "Marc Graham Sync payment methods View on Stripe Delete Edit Contact A payment c…" at bounding box center [613, 550] width 982 height 1020
click at [677, 49] on div "Marc Graham Sync payment methods View on Stripe Delete Edit Contact" at bounding box center [613, 55] width 982 height 18
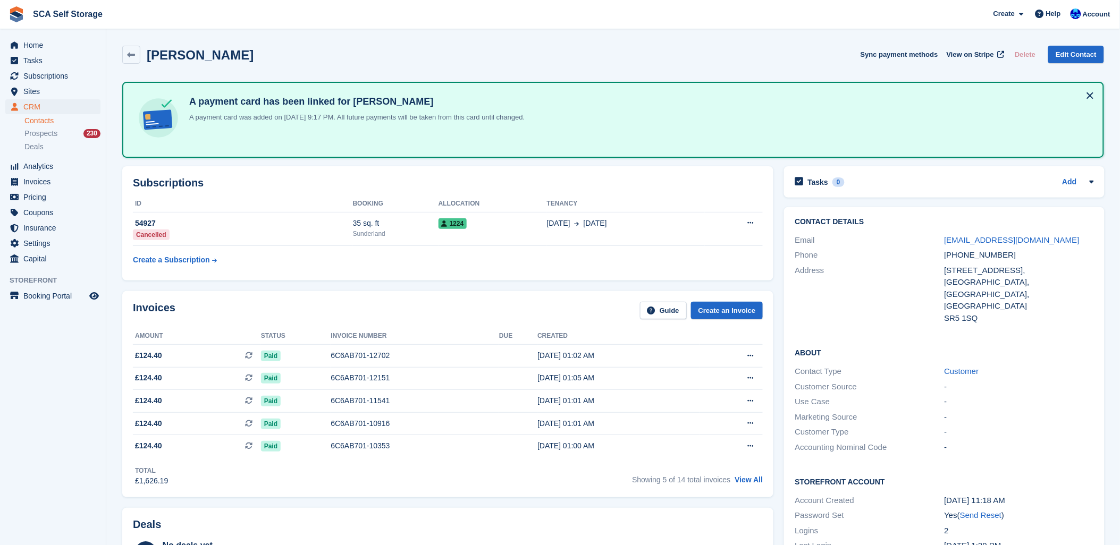
click at [677, 48] on div "Marc Graham Sync payment methods View on Stripe Delete Edit Contact" at bounding box center [613, 55] width 982 height 18
click at [307, 59] on div "Marc Graham Sync payment methods View on Stripe Delete Edit Contact" at bounding box center [613, 55] width 982 height 18
click at [1084, 14] on div "Account" at bounding box center [1091, 14] width 47 height 19
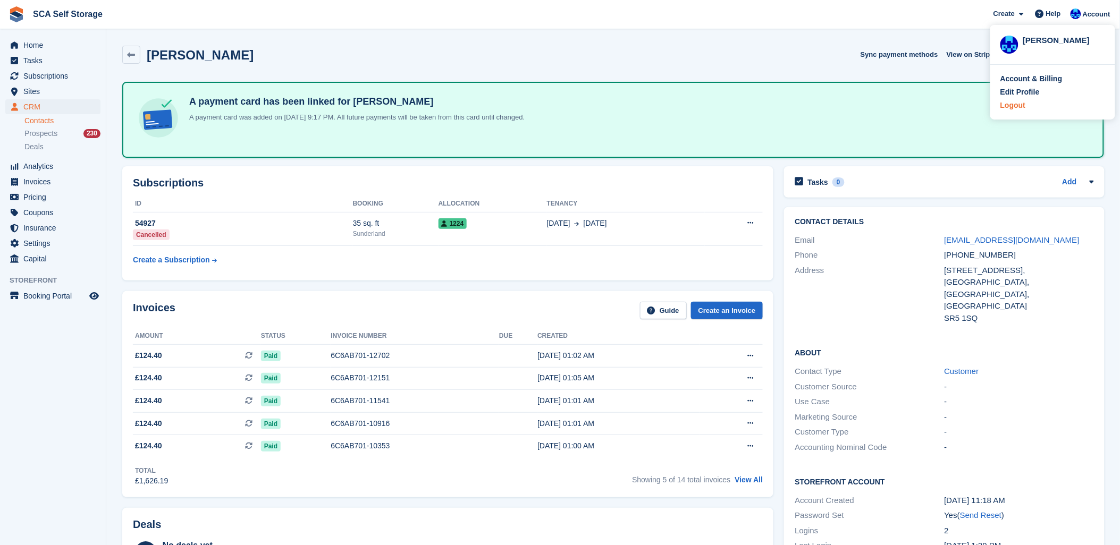
click at [1026, 104] on div "Logout" at bounding box center [1052, 105] width 105 height 11
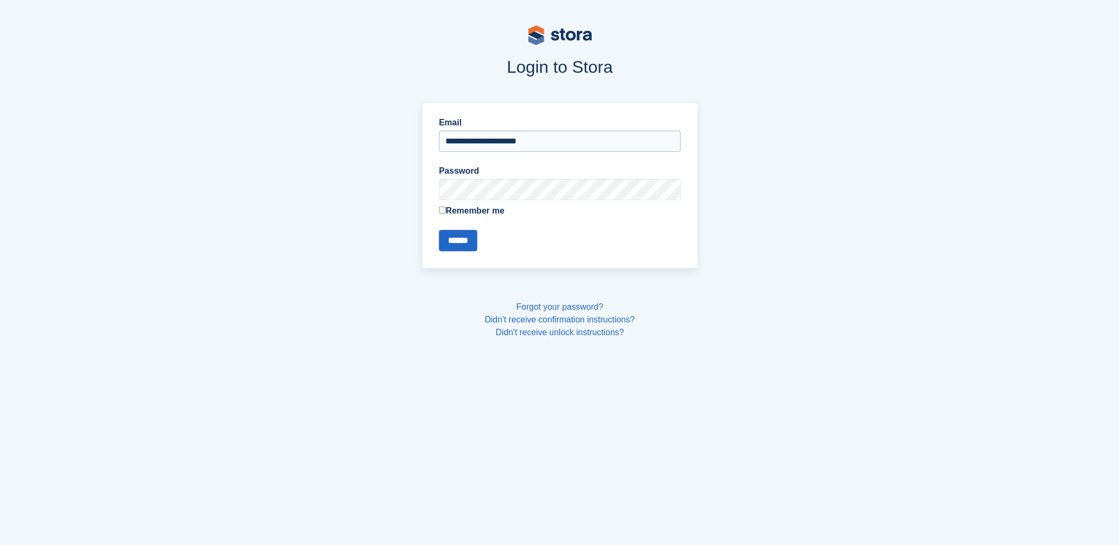
click at [574, 134] on input "**********" at bounding box center [560, 141] width 242 height 21
type input "**********"
click at [476, 247] on input "******" at bounding box center [458, 240] width 38 height 21
